Goal: Task Accomplishment & Management: Use online tool/utility

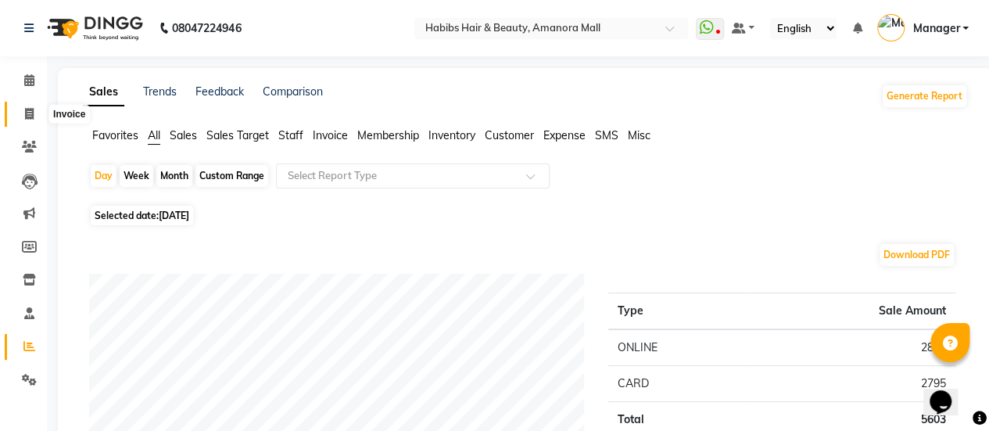
click at [27, 113] on icon at bounding box center [29, 114] width 9 height 12
select select "service"
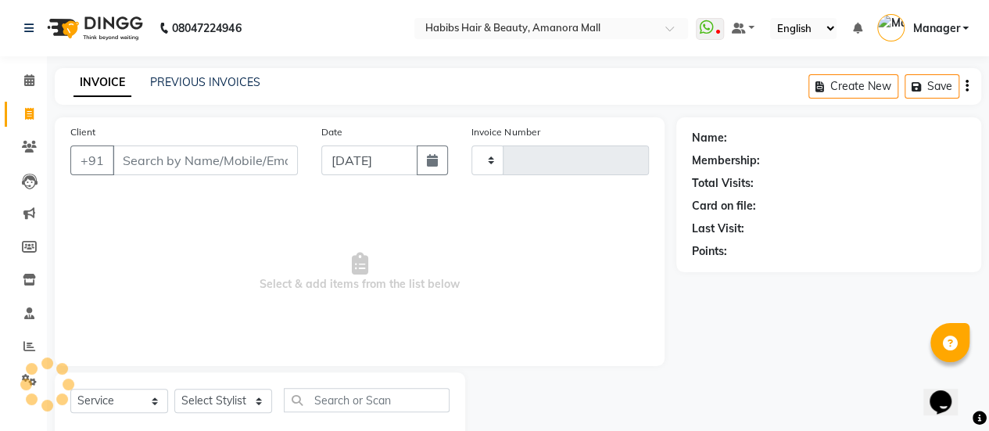
type input "2220"
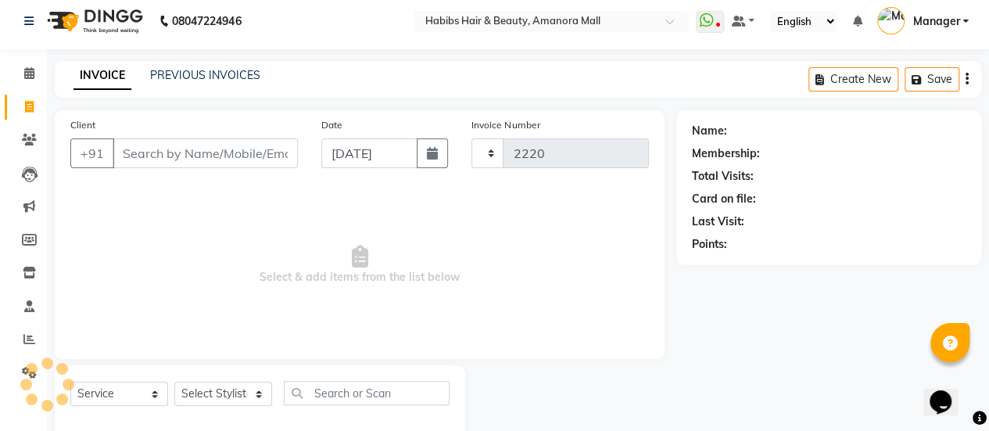
select select "5399"
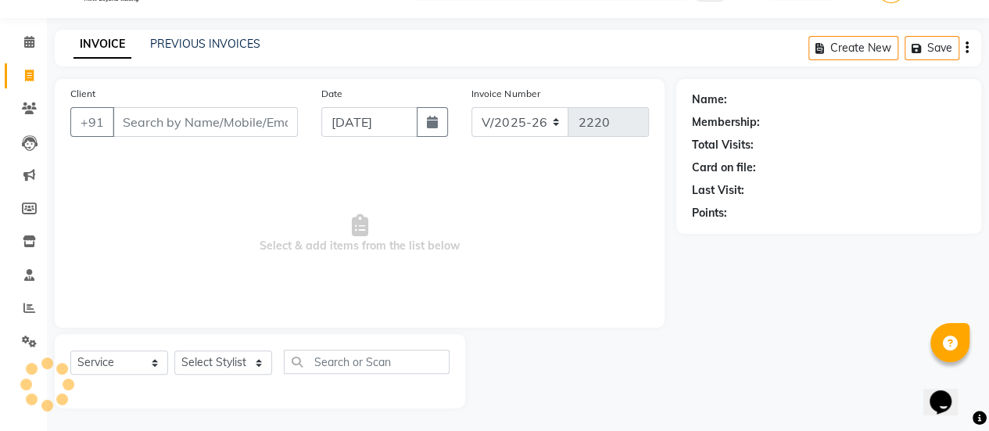
click at [149, 121] on input "Client" at bounding box center [205, 122] width 185 height 30
type input "9"
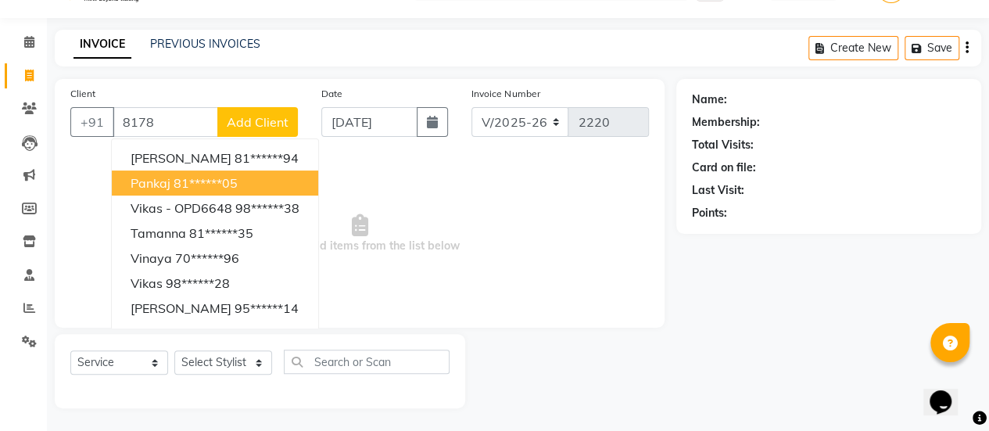
click at [205, 181] on ngb-highlight "81******05" at bounding box center [206, 183] width 64 height 16
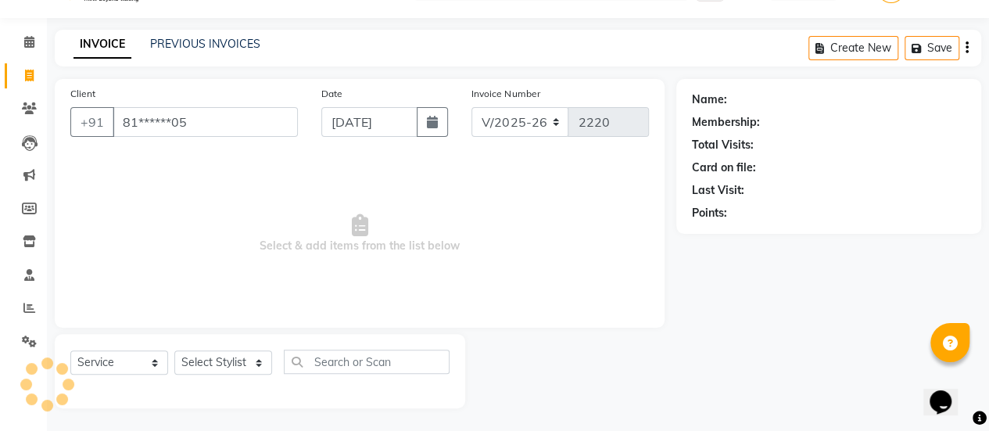
type input "81******05"
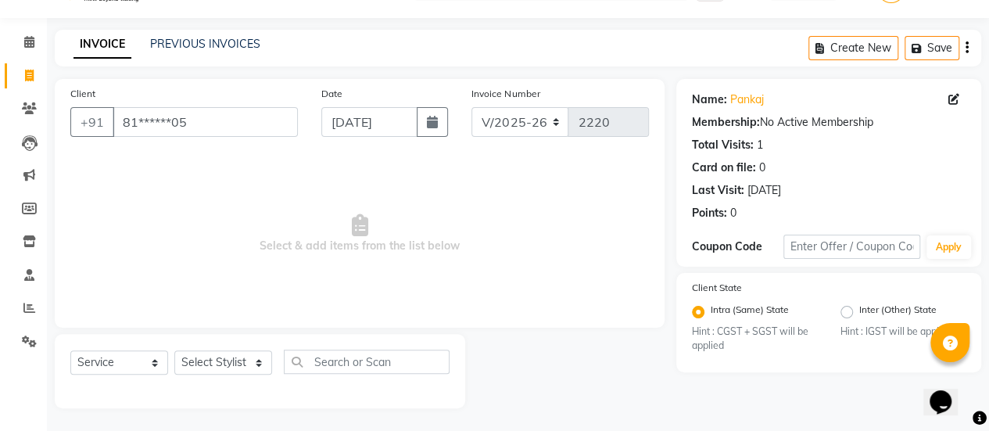
scroll to position [35, 0]
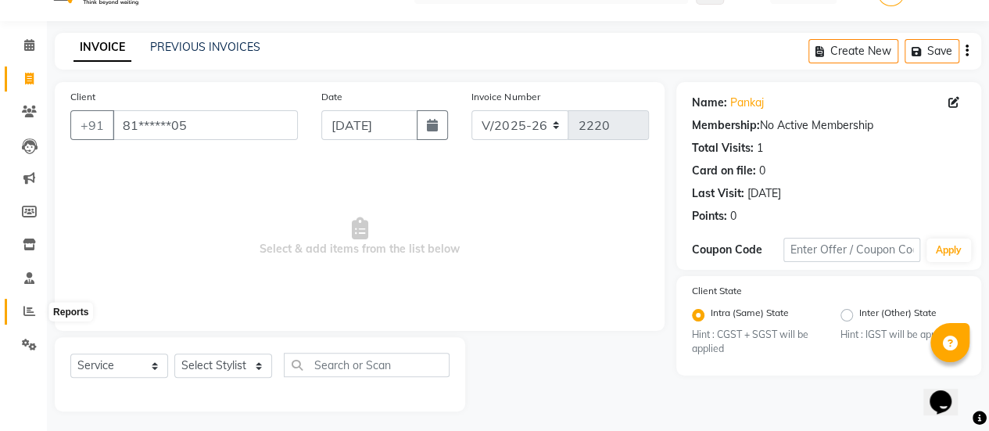
click at [27, 317] on span at bounding box center [29, 312] width 27 height 18
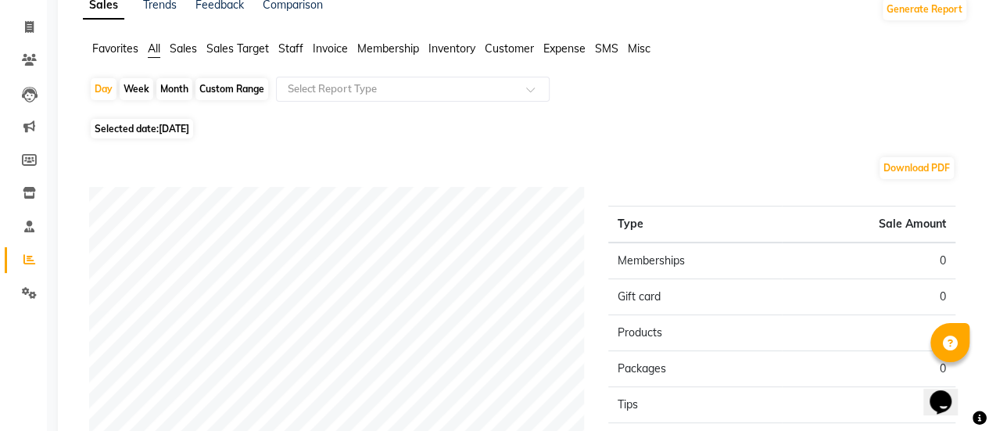
scroll to position [89, 0]
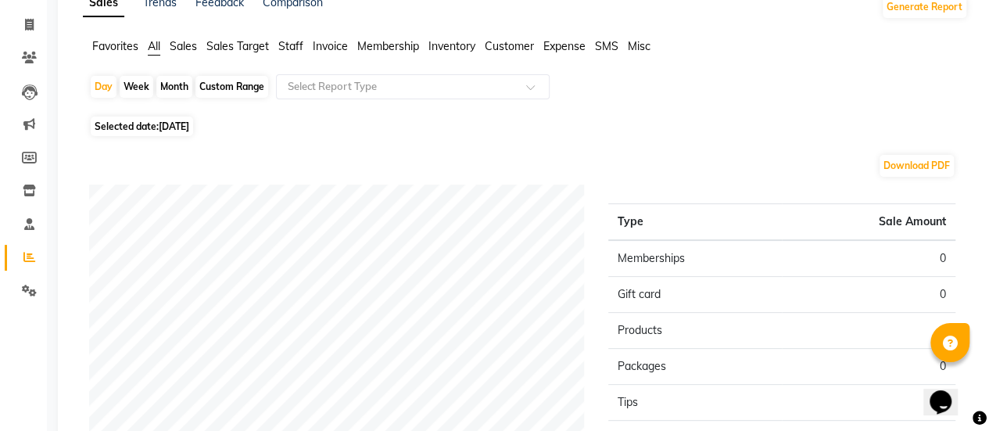
click at [187, 127] on span "[DATE]" at bounding box center [174, 126] width 30 height 12
select select "9"
select select "2025"
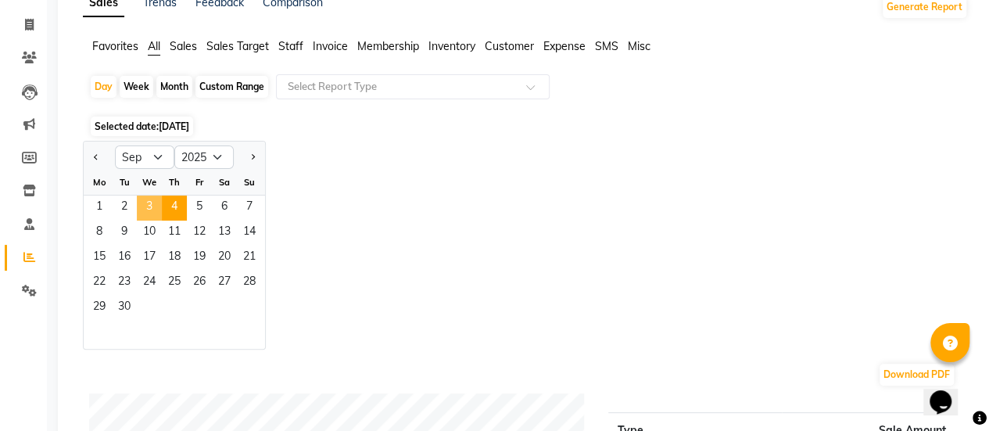
click at [142, 195] on span "3" at bounding box center [149, 207] width 25 height 25
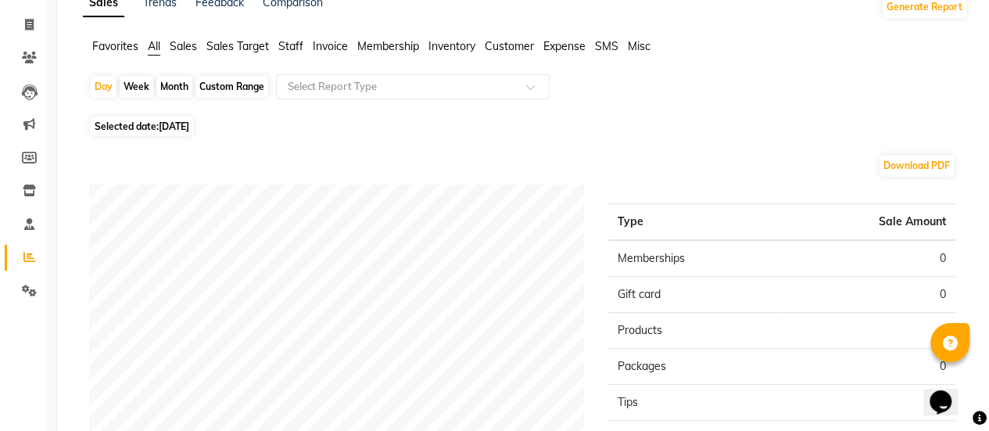
click at [189, 126] on span "[DATE]" at bounding box center [174, 126] width 30 height 12
select select "9"
select select "2025"
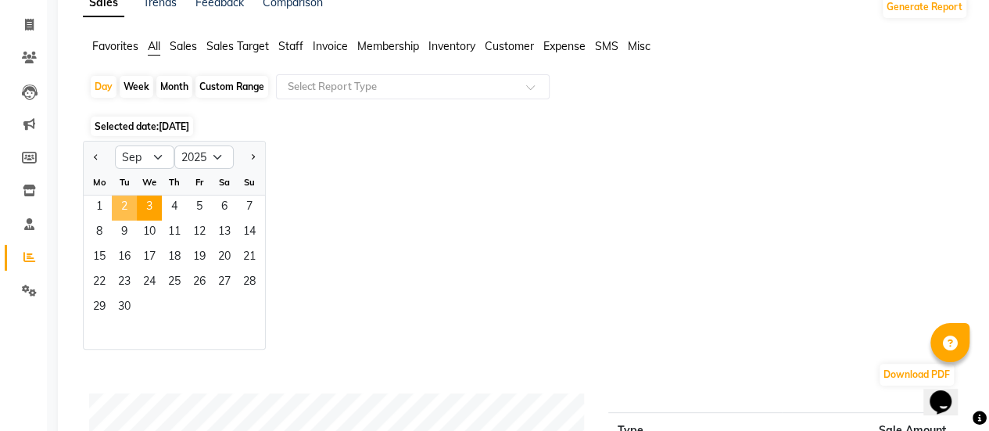
click at [127, 208] on span "2" at bounding box center [124, 207] width 25 height 25
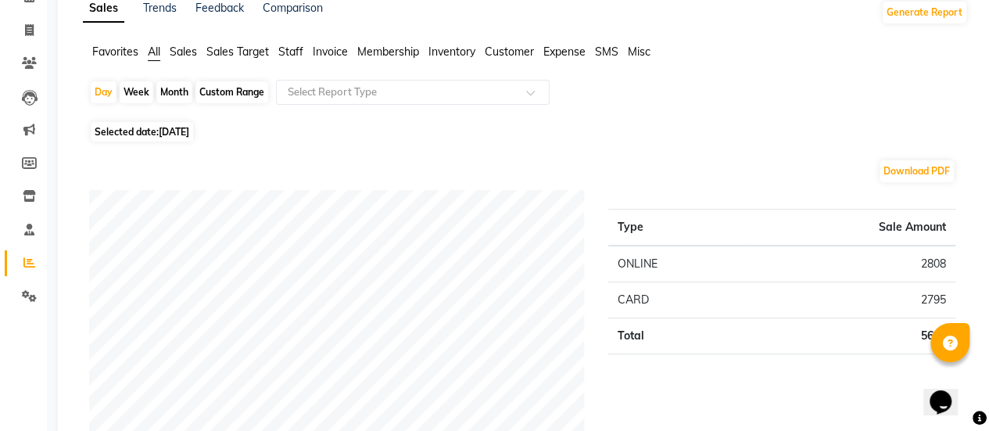
scroll to position [0, 0]
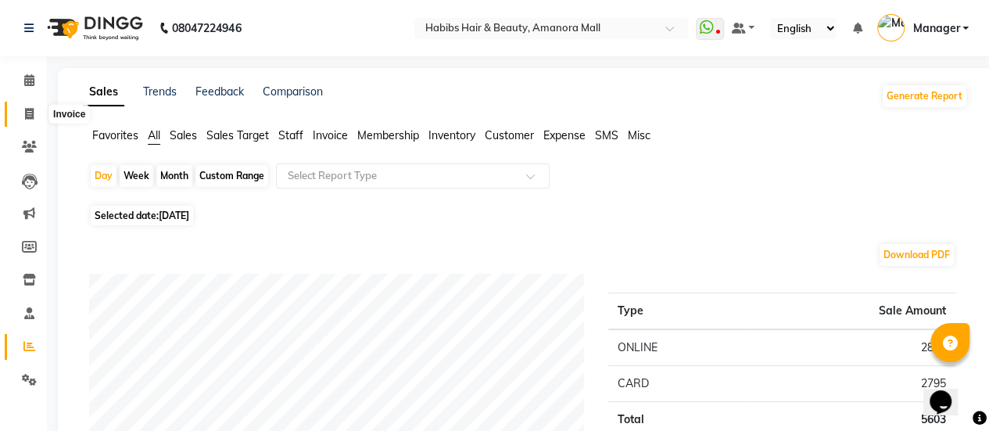
click at [30, 109] on icon at bounding box center [29, 114] width 9 height 12
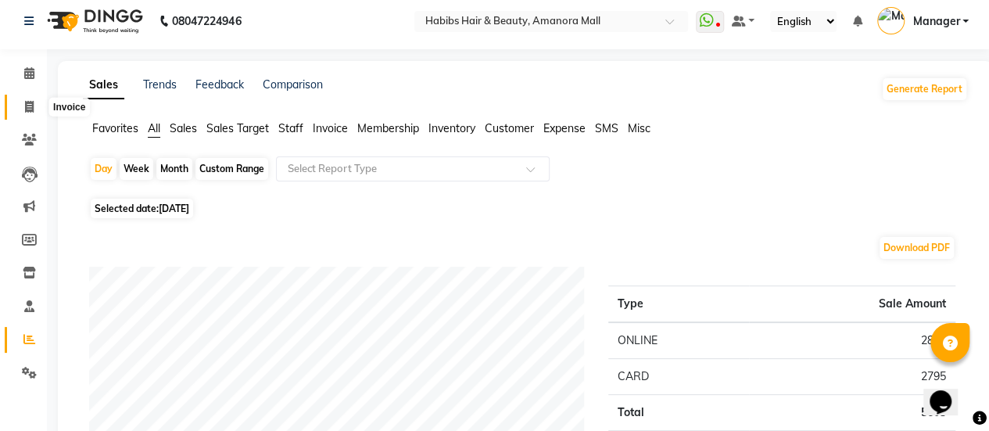
select select "5399"
select select "service"
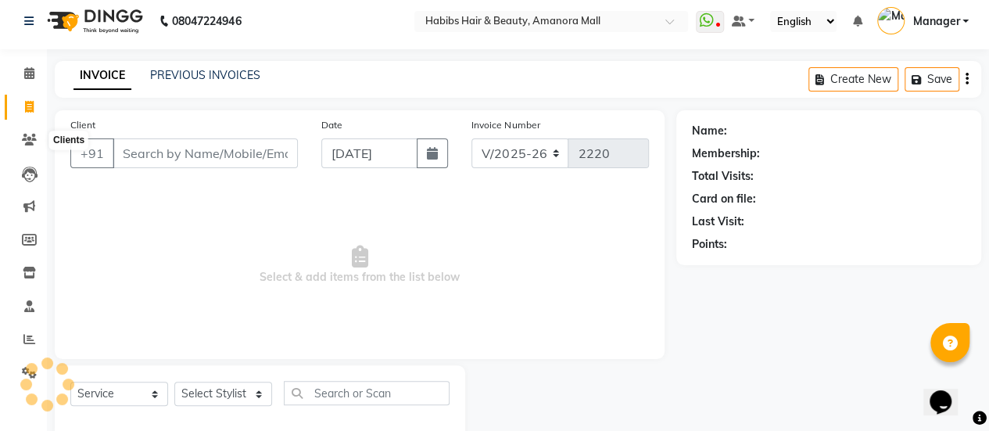
scroll to position [38, 0]
